Goal: Task Accomplishment & Management: Manage account settings

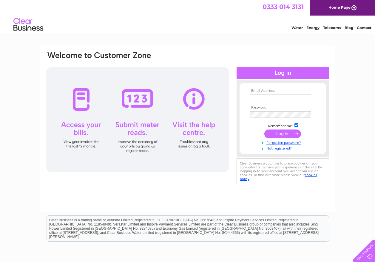
type input "lawson.paint@btconnect.com"
click at [287, 131] on input "submit" at bounding box center [283, 133] width 37 height 8
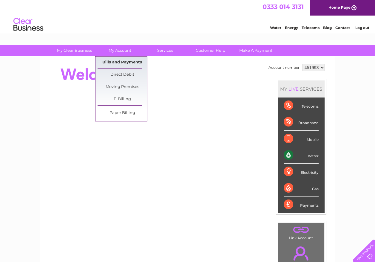
click at [124, 64] on link "Bills and Payments" at bounding box center [122, 62] width 49 height 12
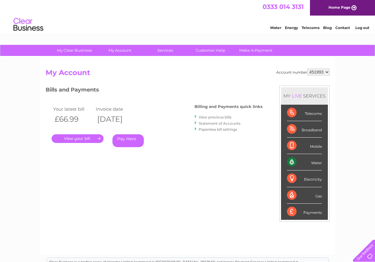
click at [85, 136] on link "." at bounding box center [78, 138] width 52 height 9
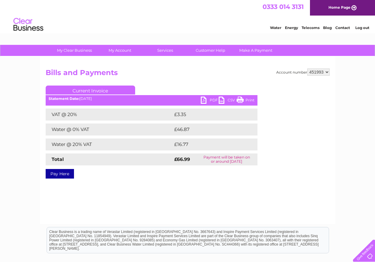
click at [204, 101] on link "PDF" at bounding box center [210, 100] width 18 height 9
